Goal: Use online tool/utility

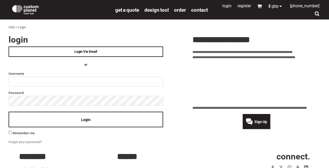
click at [29, 11] on img at bounding box center [25, 9] width 28 height 10
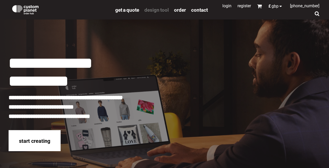
click at [158, 11] on span "design tool" at bounding box center [156, 10] width 24 height 6
